Goal: Contribute content: Add original content to the website for others to see

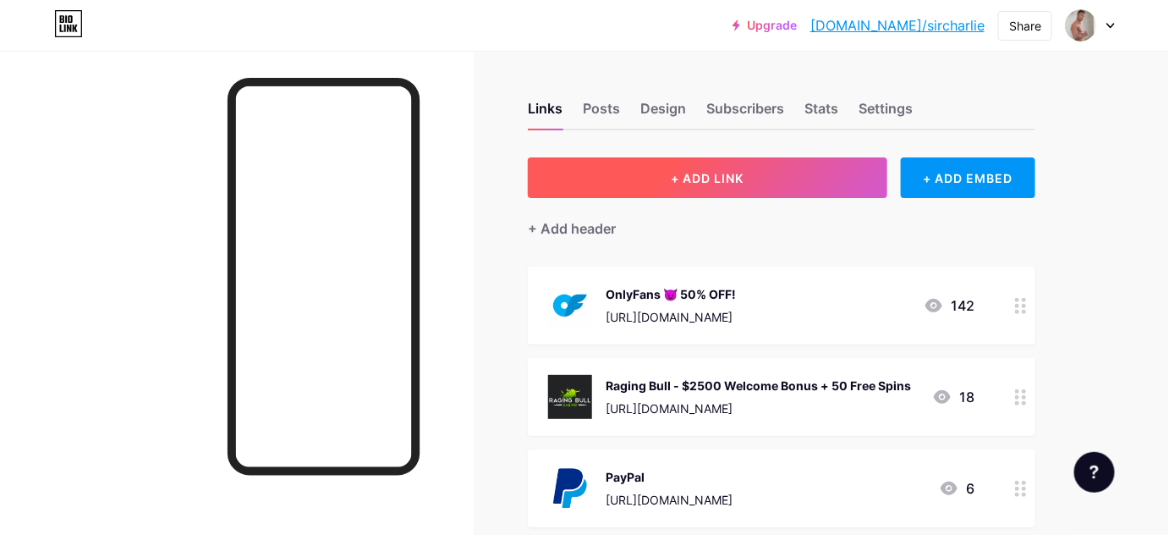
click at [752, 183] on button "+ ADD LINK" at bounding box center [708, 177] width 360 height 41
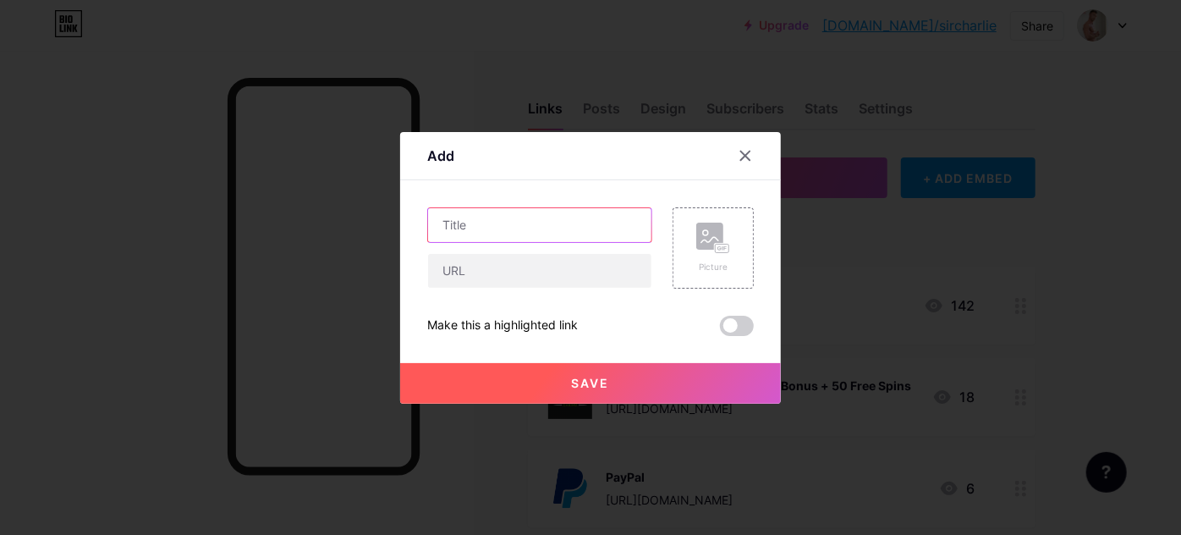
click at [514, 231] on input "text" at bounding box center [539, 225] width 223 height 34
type input "Amazon Wishlist"
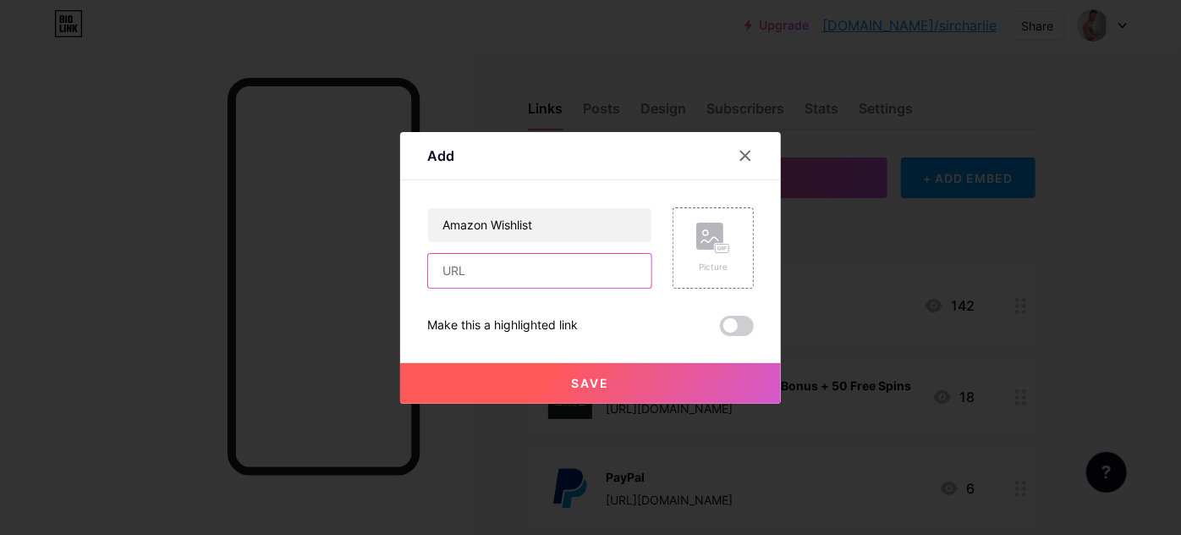
click at [508, 278] on input "text" at bounding box center [539, 271] width 223 height 34
paste input "[URL][DOMAIN_NAME]"
type input "[URL][DOMAIN_NAME]"
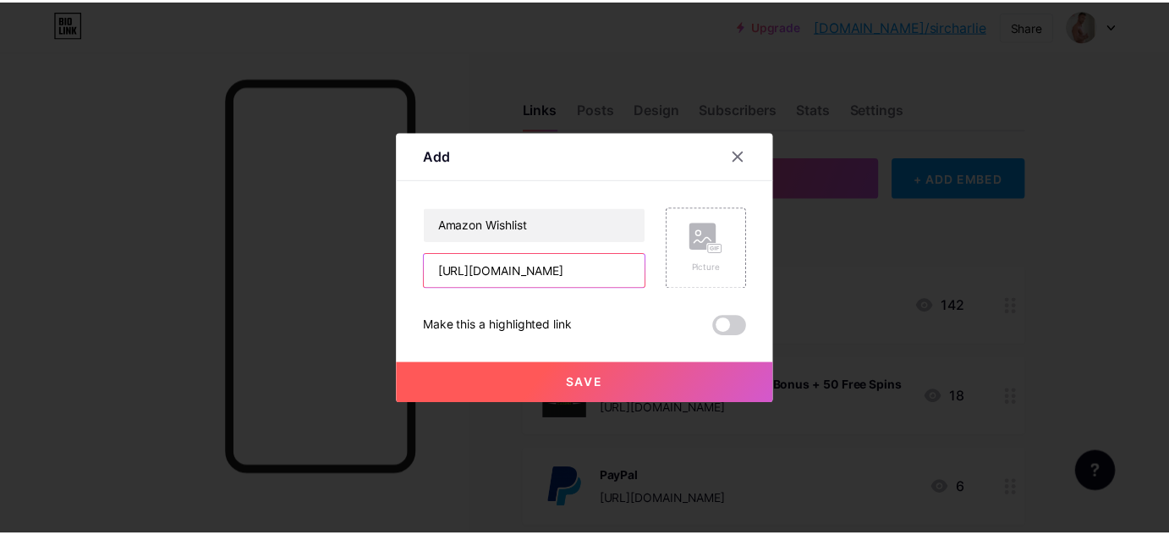
scroll to position [0, 0]
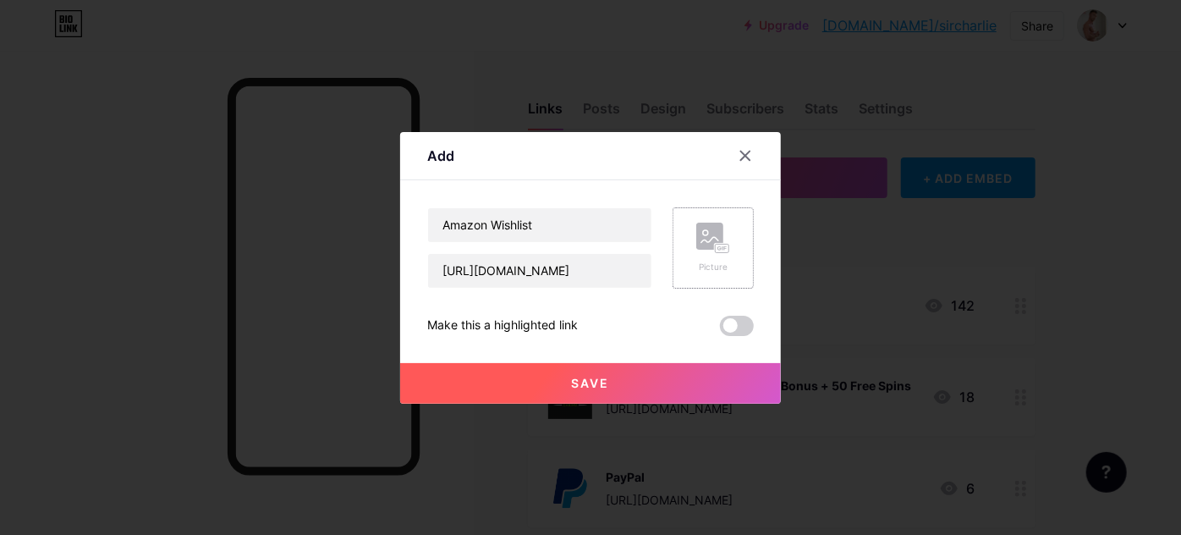
click at [720, 257] on div "Picture" at bounding box center [713, 248] width 34 height 51
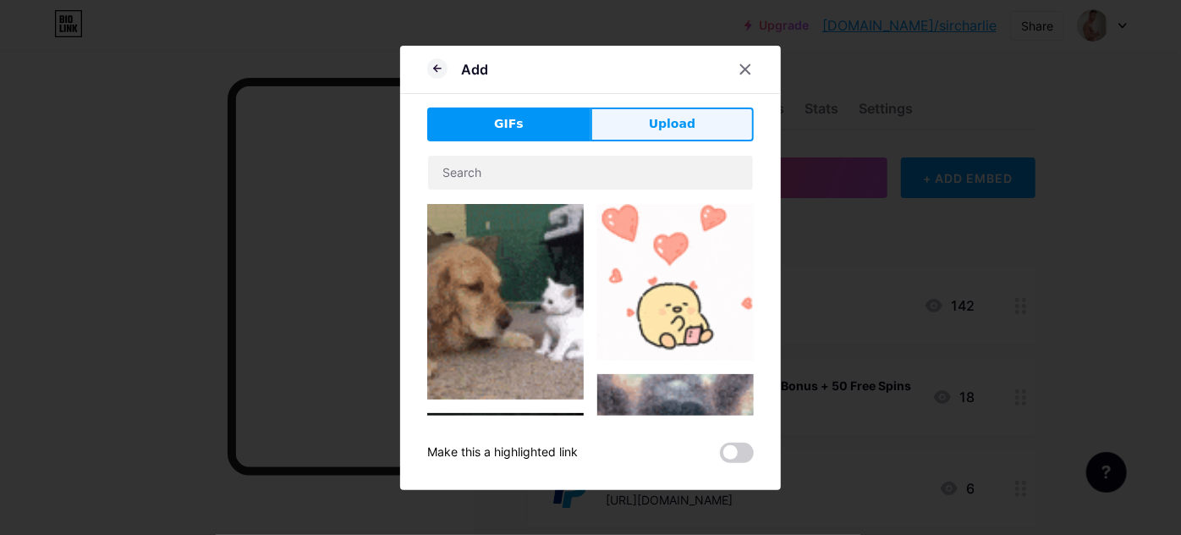
click at [664, 129] on span "Upload" at bounding box center [672, 124] width 47 height 18
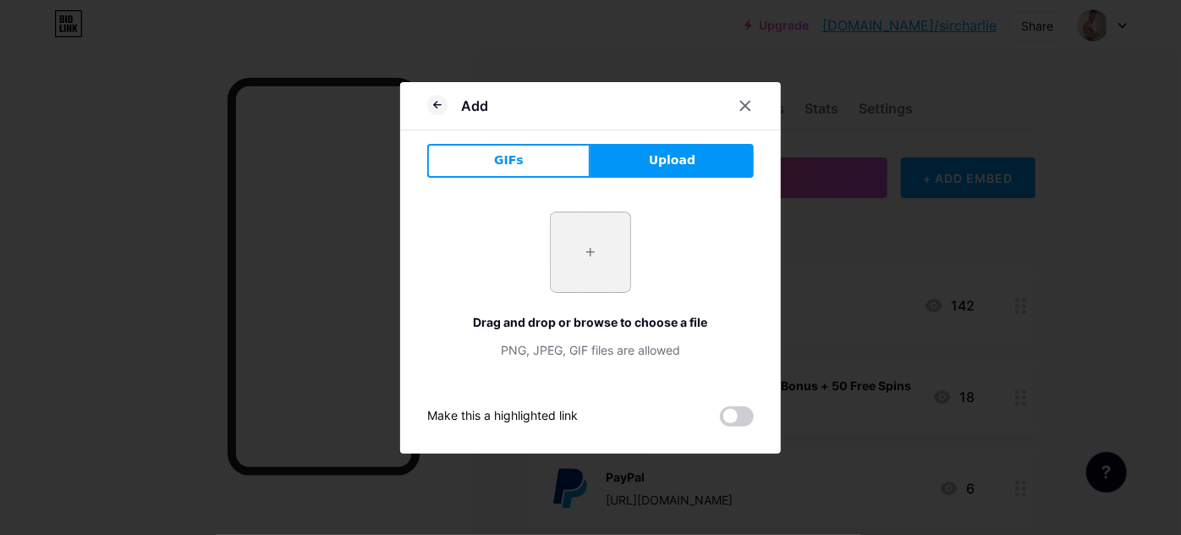
click at [576, 262] on input "file" at bounding box center [591, 252] width 80 height 80
type input "C:\fakepath\amazon_icon_logo-logo_[DOMAIN_NAME]_fgndw.png"
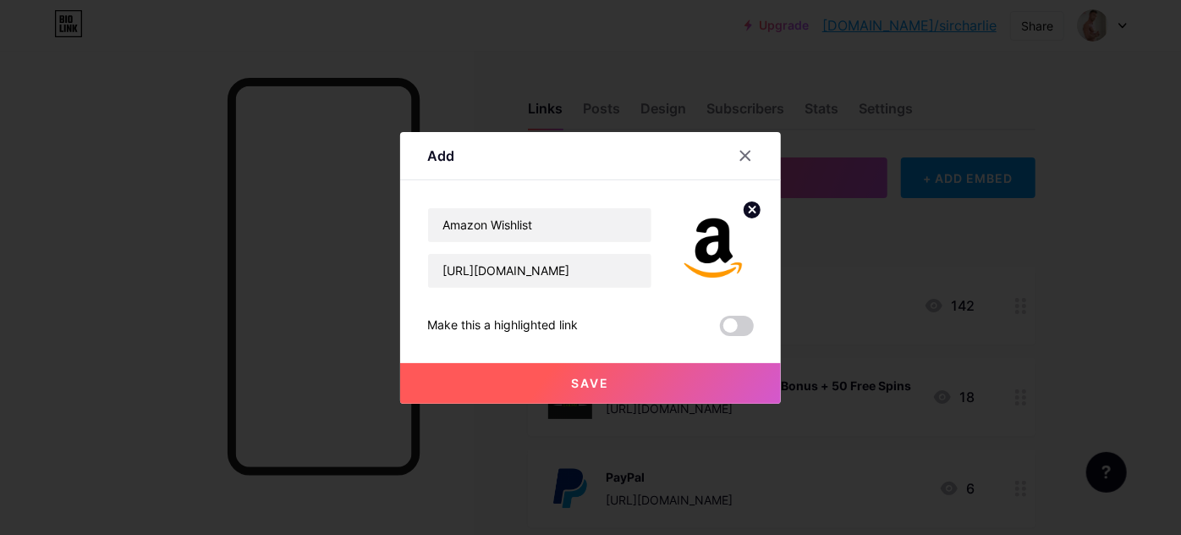
click at [611, 383] on button "Save" at bounding box center [590, 383] width 381 height 41
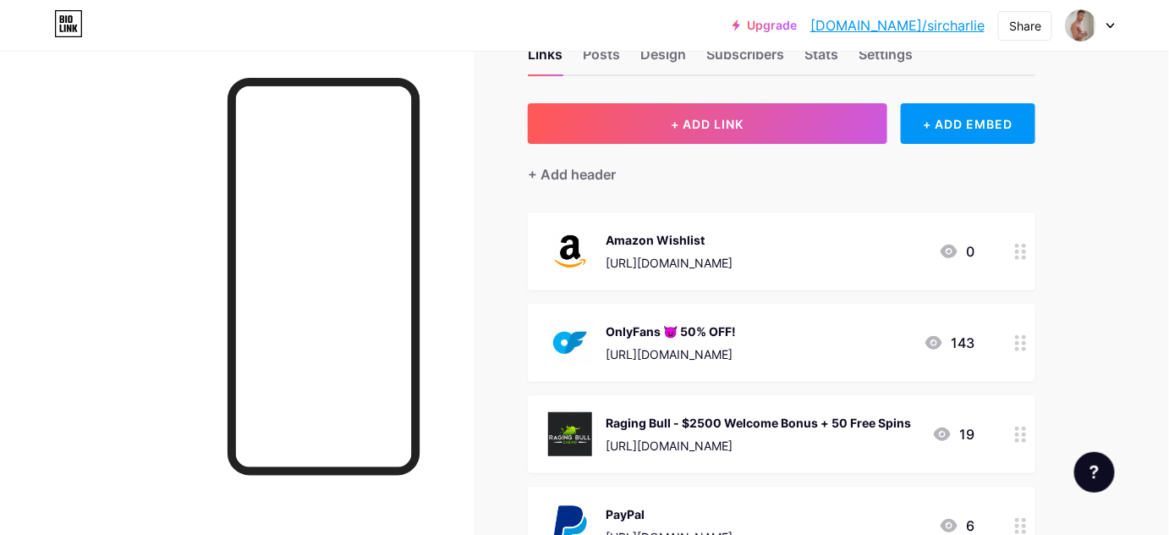
scroll to position [153, 0]
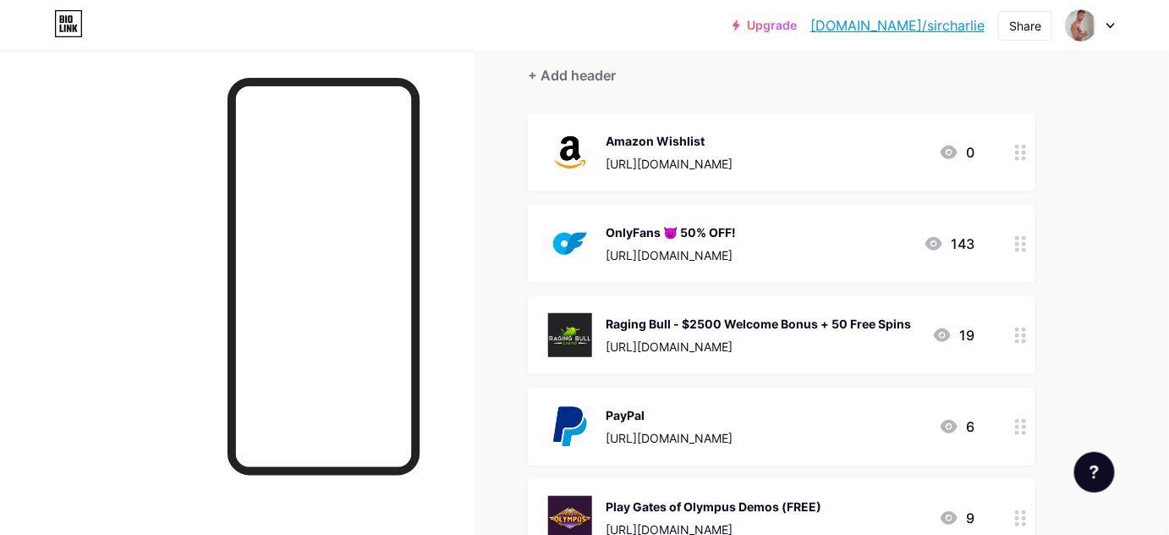
drag, startPoint x: 715, startPoint y: 148, endPoint x: 717, endPoint y: 167, distance: 18.8
click at [717, 167] on div "Amazon Wishlist [URL][DOMAIN_NAME]" at bounding box center [669, 152] width 127 height 44
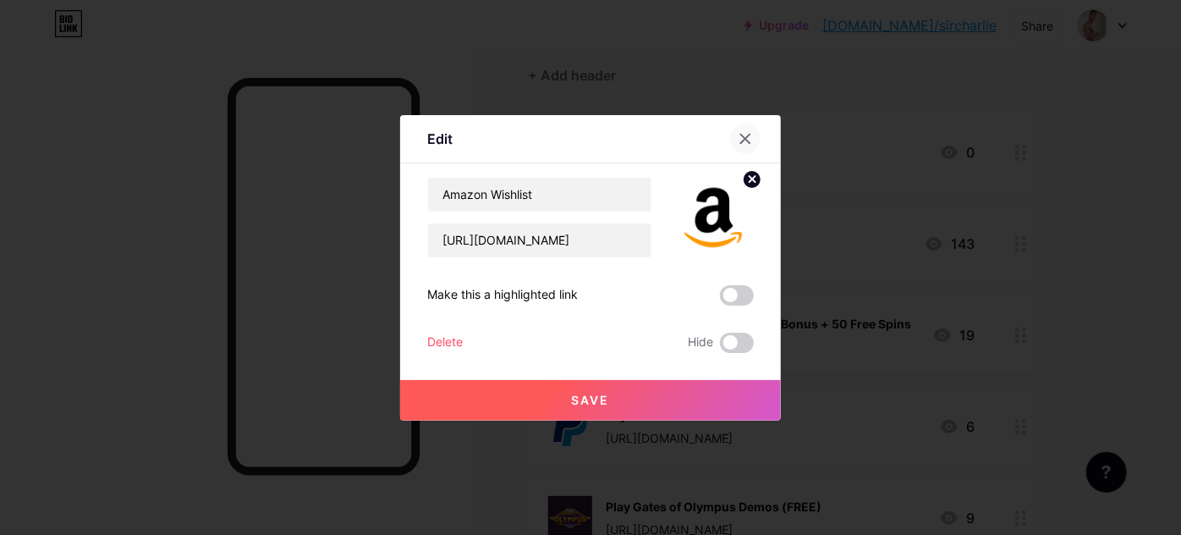
click at [734, 135] on div at bounding box center [745, 139] width 30 height 30
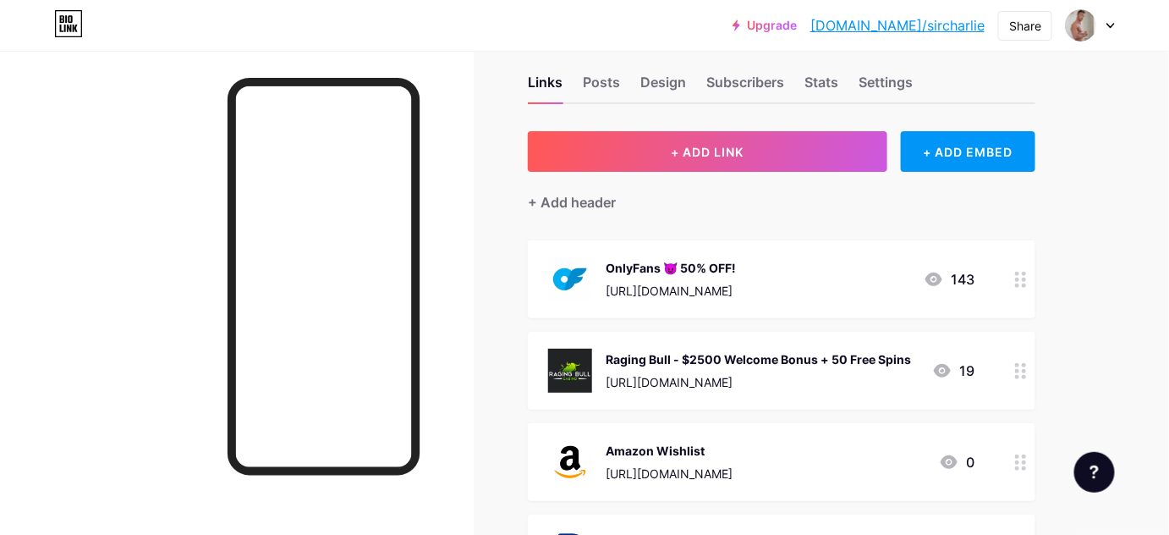
scroll to position [0, 0]
